Goal: Find specific page/section: Find specific page/section

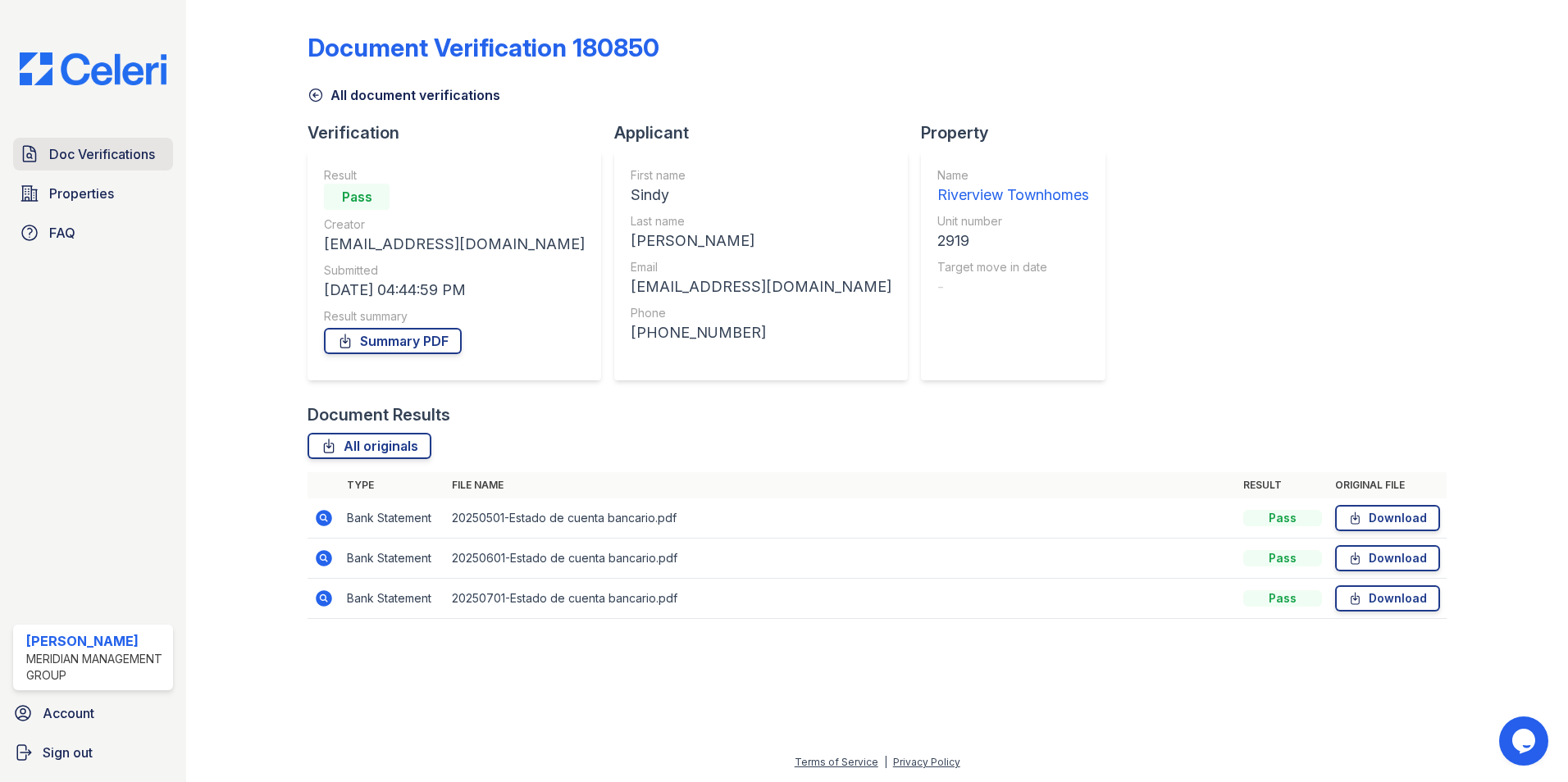
click at [121, 156] on span "Doc Verifications" at bounding box center [102, 153] width 106 height 20
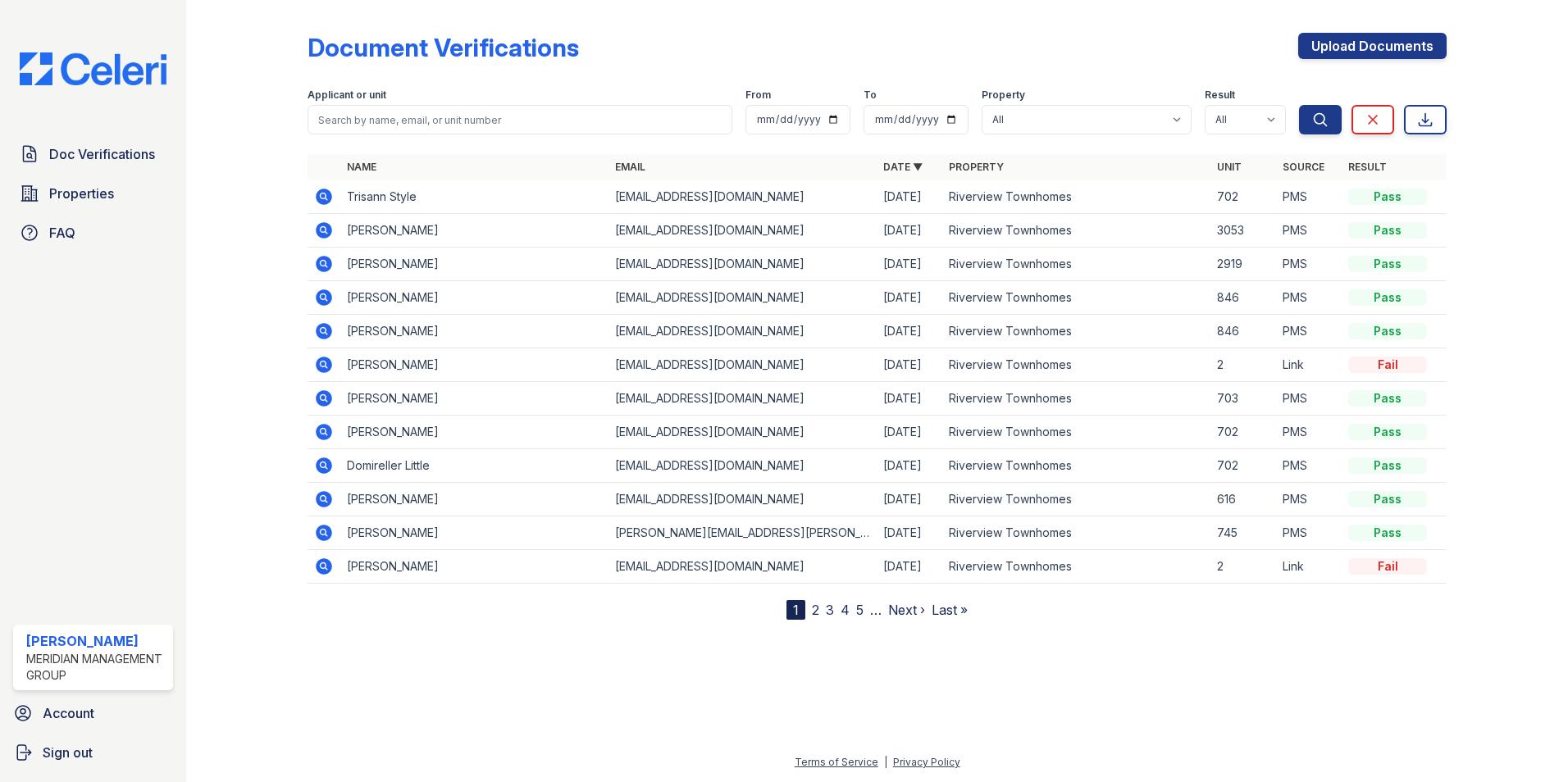
click at [817, 612] on link "2" at bounding box center [816, 610] width 7 height 17
click at [318, 494] on icon at bounding box center [324, 498] width 20 height 20
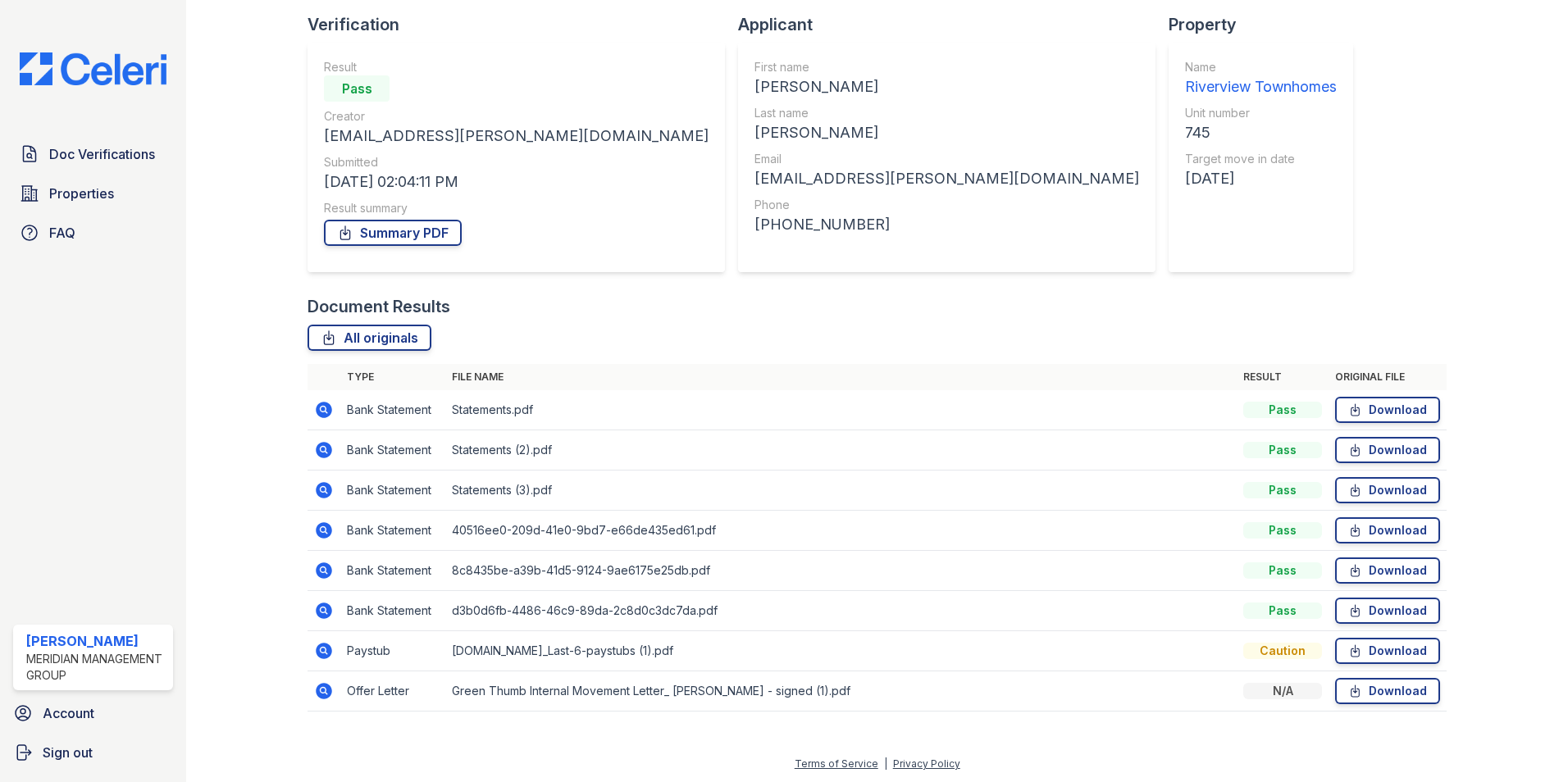
scroll to position [110, 0]
click at [322, 655] on icon at bounding box center [324, 649] width 17 height 17
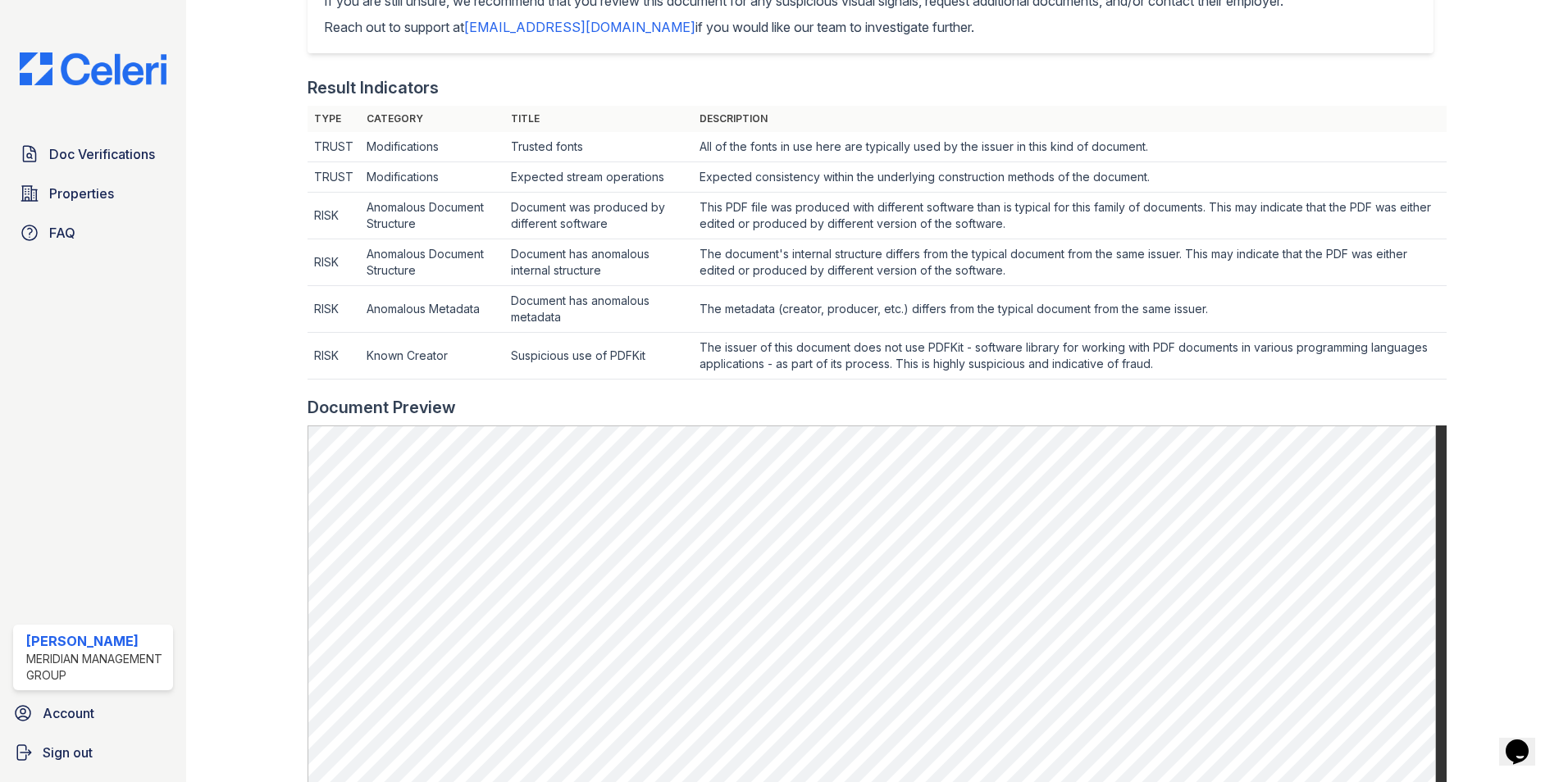
scroll to position [656, 0]
